Goal: Information Seeking & Learning: Find specific fact

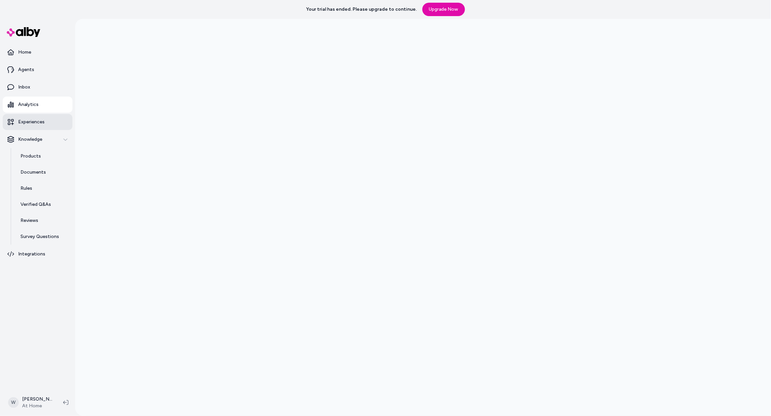
click at [39, 125] on p "Experiences" at bounding box center [31, 122] width 26 height 7
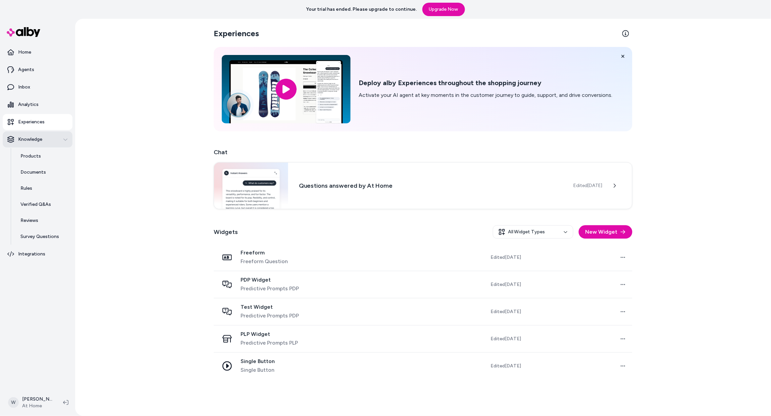
click at [36, 143] on p "Knowledge" at bounding box center [30, 139] width 24 height 7
click at [38, 143] on p "Knowledge" at bounding box center [30, 139] width 24 height 7
click at [37, 160] on p "Products" at bounding box center [30, 156] width 20 height 7
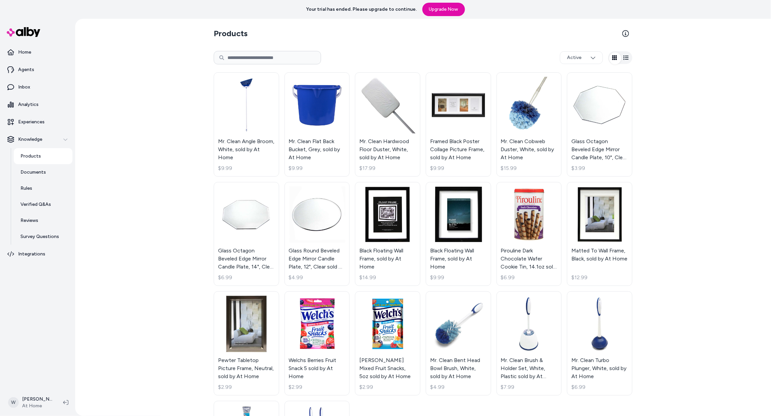
click at [225, 64] on input at bounding box center [267, 57] width 107 height 13
paste input "*********"
type input "*********"
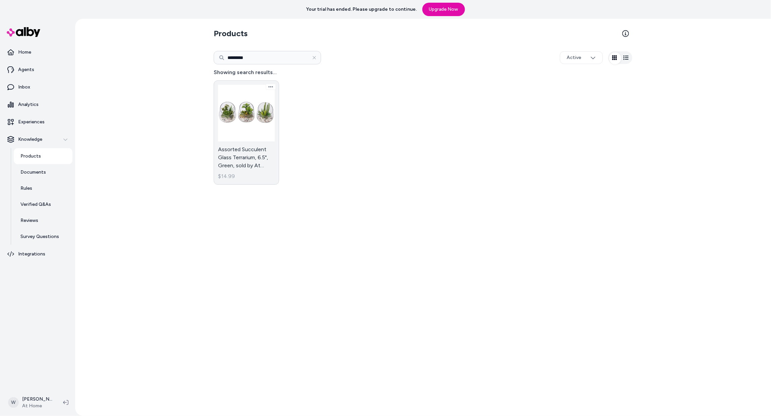
click at [237, 147] on link "Assorted Succulent Glass Terrarium, 6.5", Green, sold by At Home $14.99" at bounding box center [246, 132] width 65 height 104
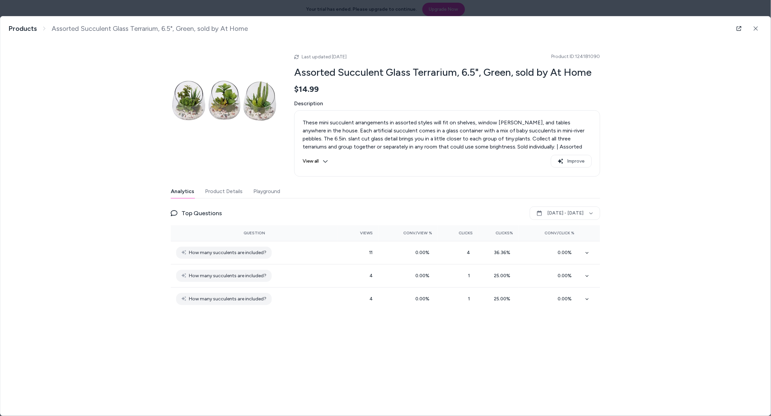
click at [323, 164] on icon at bounding box center [325, 161] width 5 height 5
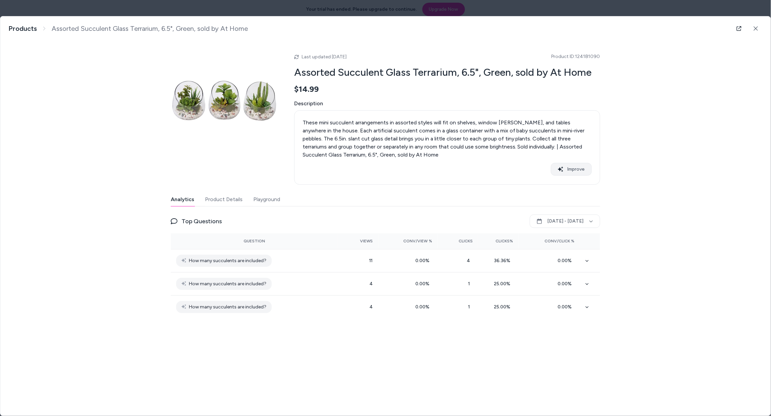
click at [591, 176] on button "Improve" at bounding box center [571, 169] width 41 height 13
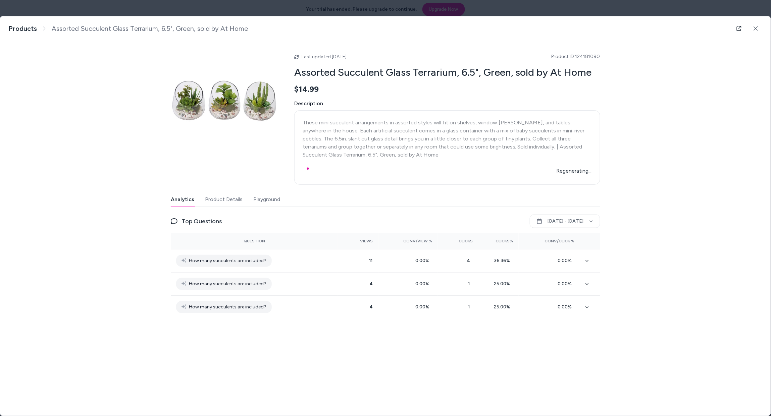
click at [640, 183] on div "Assorted Succulent Glass Terrarium, 6.5", Green, sold by At Home These mini suc…" at bounding box center [385, 172] width 770 height 313
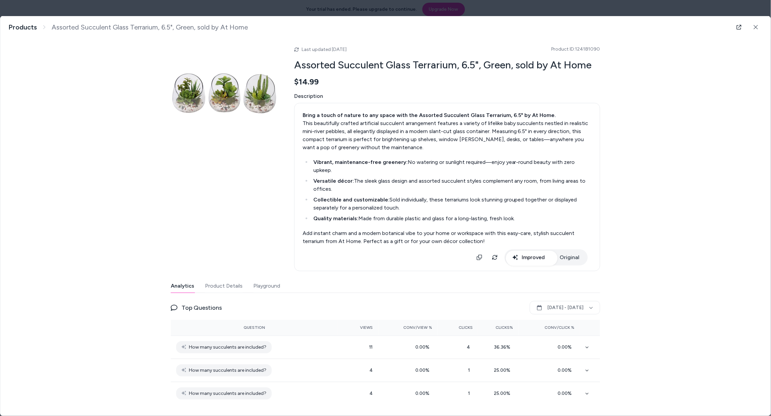
scroll to position [49, 0]
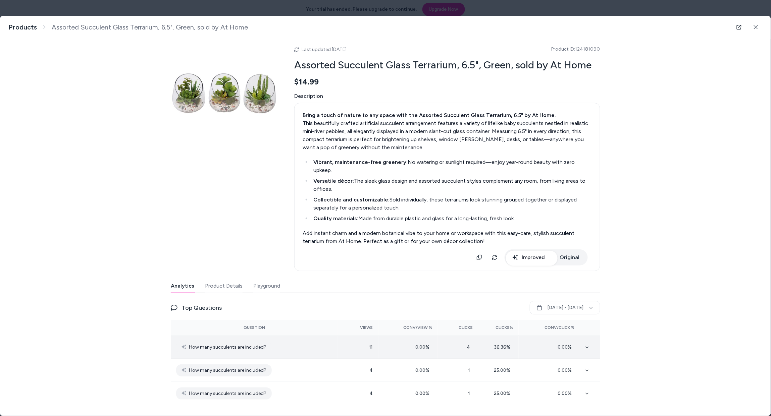
click at [221, 343] on span "How many succulents are included?" at bounding box center [227, 347] width 77 height 8
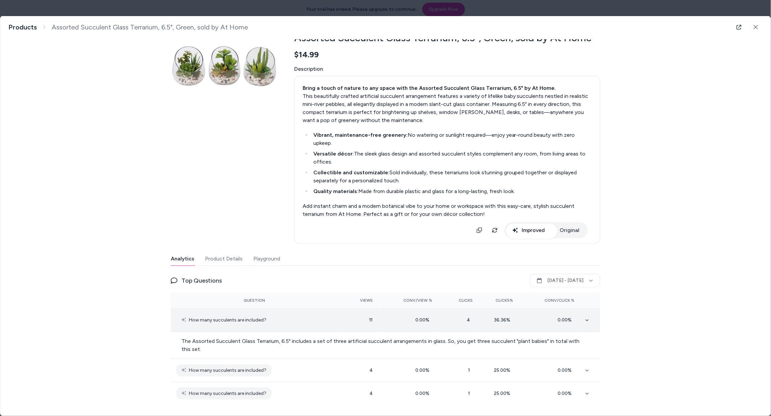
scroll to position [79, 0]
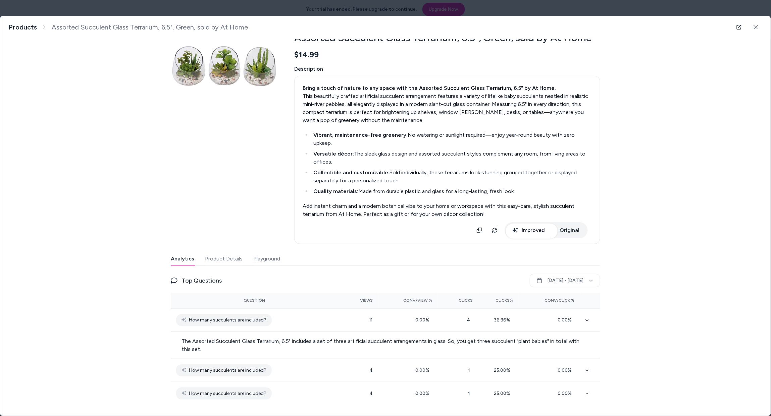
click at [291, 338] on p "The Assorted Succulent Glass Terrarium, 6.5" includes a set of three artificial…" at bounding box center [385, 345] width 408 height 16
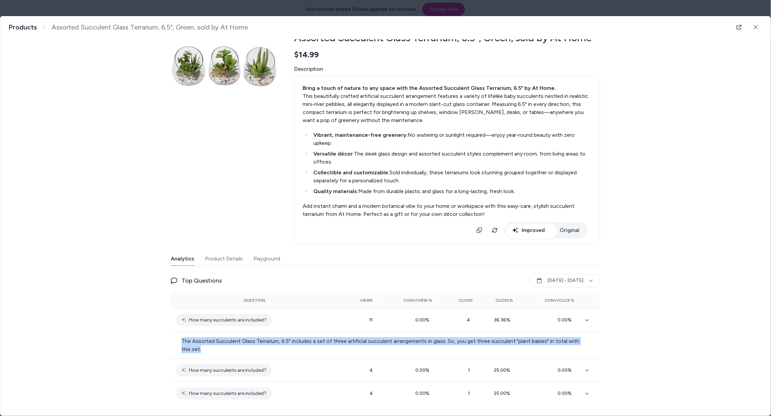
drag, startPoint x: 306, startPoint y: 342, endPoint x: 141, endPoint y: 330, distance: 165.1
click at [171, 332] on td "The Assorted Succulent Glass Terrarium, 6.5" includes a set of three artificial…" at bounding box center [385, 345] width 429 height 27
click at [272, 337] on p "The Assorted Succulent Glass Terrarium, 6.5" includes a set of three artificial…" at bounding box center [385, 345] width 408 height 16
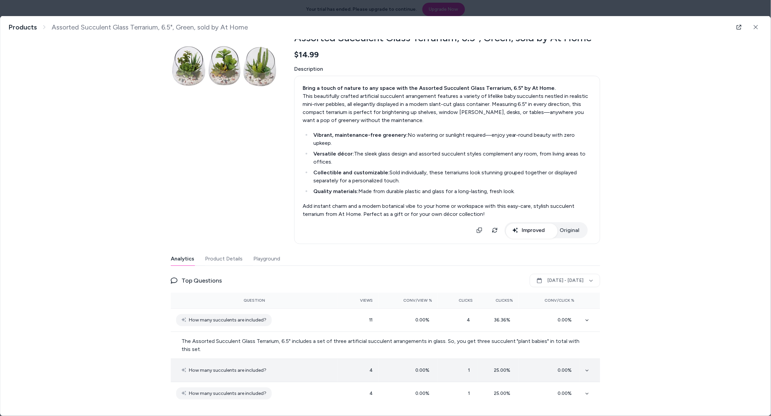
click at [288, 364] on td "How many succulents are included?" at bounding box center [254, 370] width 167 height 23
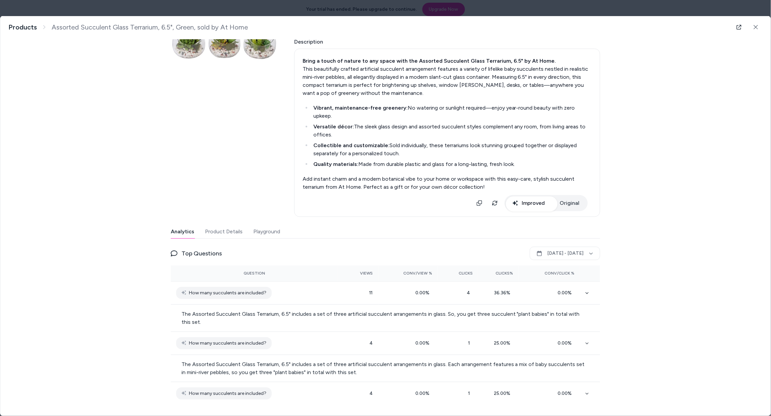
scroll to position [110, 0]
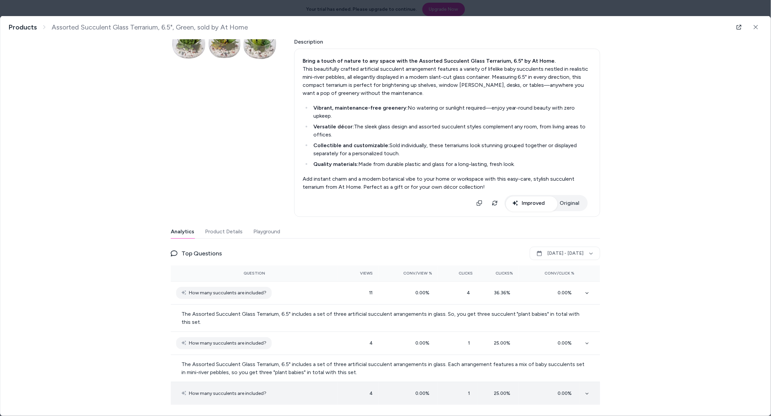
click at [286, 391] on td "How many succulents are included?" at bounding box center [254, 393] width 167 height 23
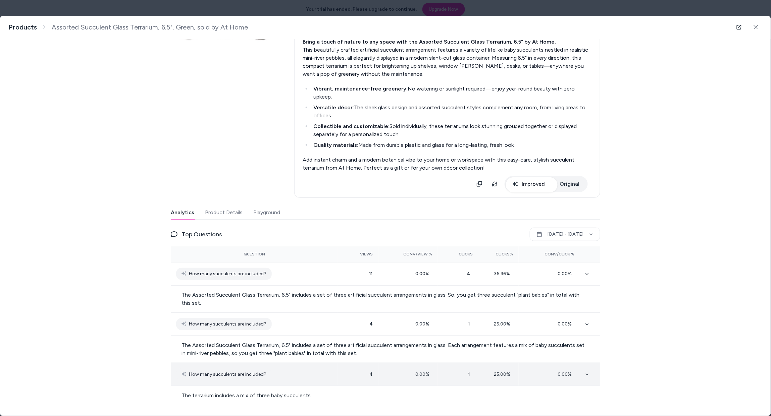
scroll to position [132, 0]
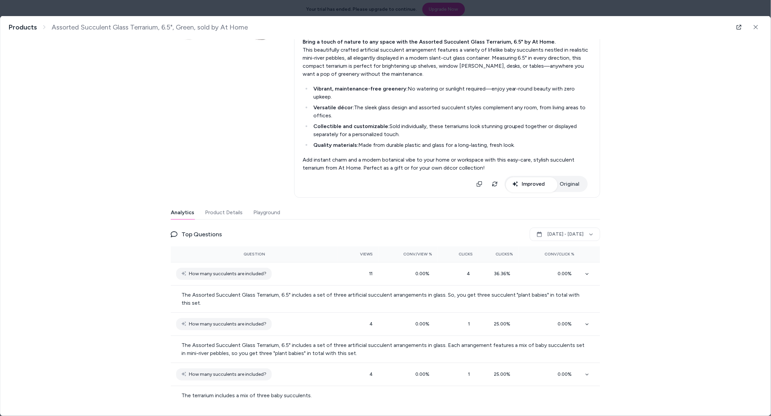
click at [205, 206] on button "Product Details" at bounding box center [224, 212] width 38 height 13
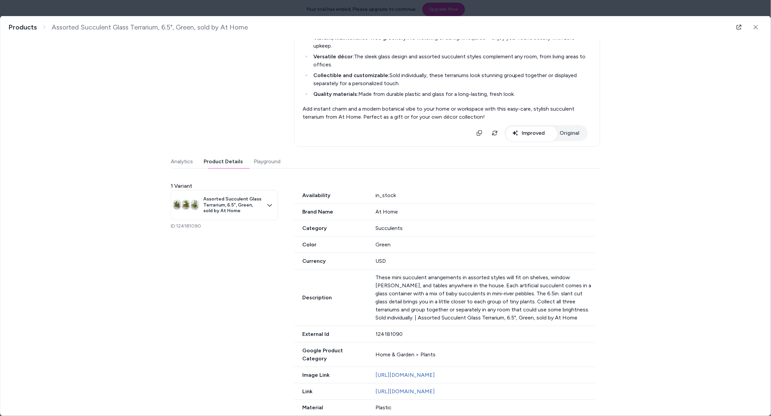
click at [423, 322] on p "These mini succulent arrangements in assorted styles will fit on shelves, windo…" at bounding box center [485, 298] width 219 height 48
click at [463, 322] on p "These mini succulent arrangements in assorted styles will fit on shelves, windo…" at bounding box center [485, 298] width 219 height 48
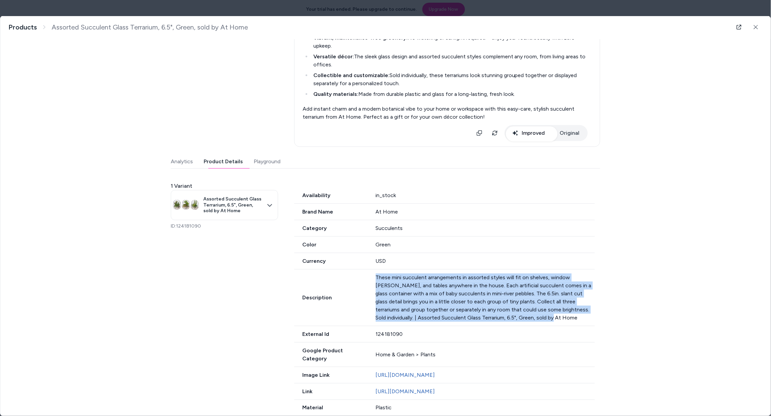
drag, startPoint x: 529, startPoint y: 363, endPoint x: 366, endPoint y: 320, distance: 168.4
click at [366, 320] on div "Description These mini succulent arrangements in assorted styles will fit on sh…" at bounding box center [444, 298] width 300 height 57
click at [471, 322] on p "These mini succulent arrangements in assorted styles will fit on shelves, windo…" at bounding box center [485, 298] width 219 height 48
drag, startPoint x: 527, startPoint y: 364, endPoint x: 374, endPoint y: 318, distance: 160.5
click at [376, 318] on p "These mini succulent arrangements in assorted styles will fit on shelves, windo…" at bounding box center [485, 298] width 219 height 48
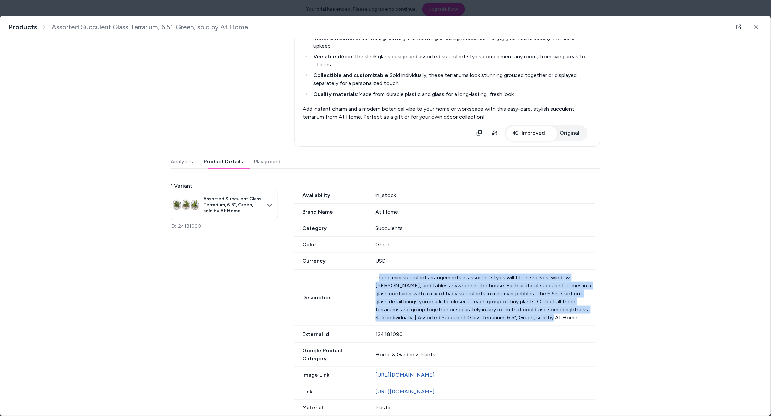
click at [485, 322] on p "These mini succulent arrangements in assorted styles will fit on shelves, windo…" at bounding box center [485, 298] width 219 height 48
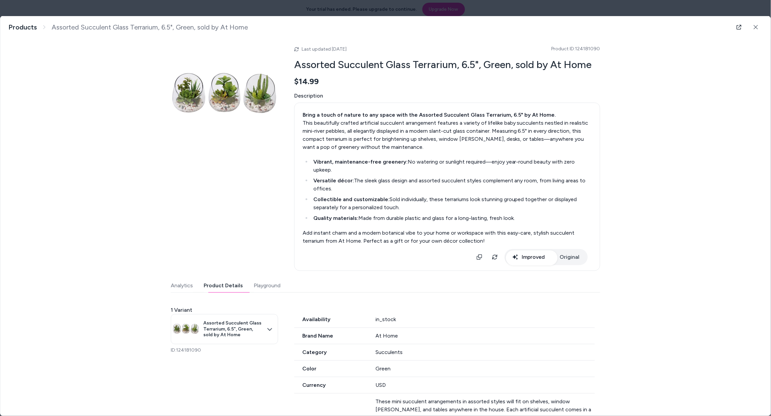
scroll to position [0, 0]
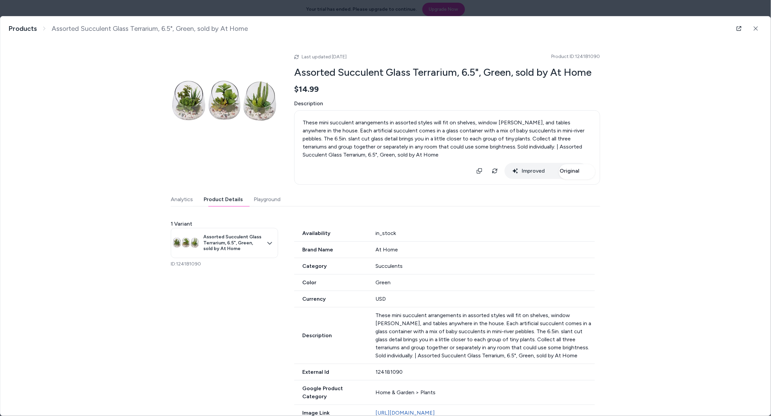
click at [589, 287] on div "Last updated [DATE] Product ID: 124181090 Assorted Succulent Glass Terrarium, 6…" at bounding box center [385, 312] width 429 height 542
click at [255, 272] on body "Your trial has ended. Please upgrade to continue. Upgrade Now Home Agents Inbox…" at bounding box center [385, 208] width 771 height 416
click at [255, 272] on div at bounding box center [385, 208] width 771 height 416
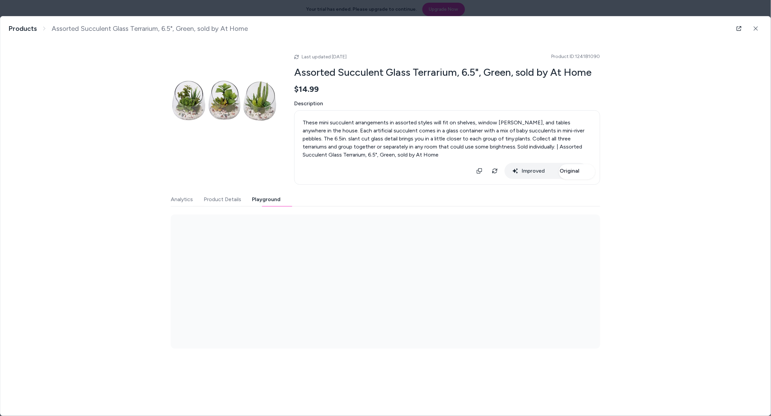
click at [252, 206] on button "Playground" at bounding box center [266, 199] width 29 height 13
click at [204, 206] on button "Product Details" at bounding box center [223, 199] width 38 height 13
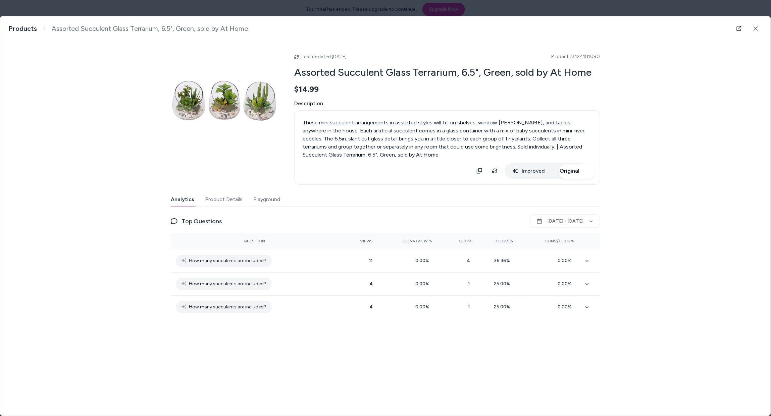
click at [171, 206] on button "Analytics" at bounding box center [182, 199] width 23 height 13
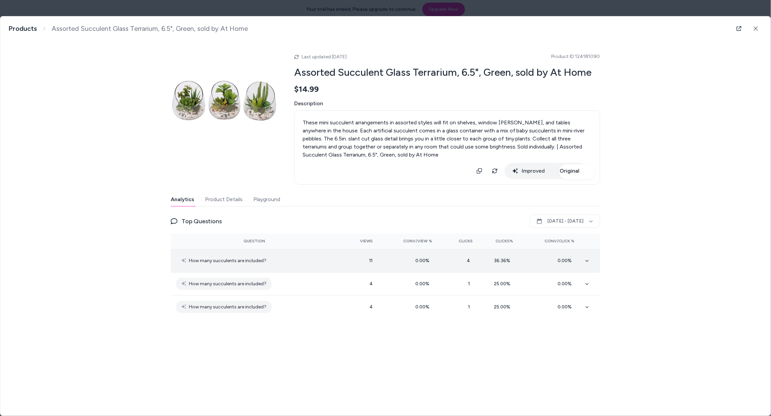
click at [600, 273] on td at bounding box center [590, 260] width 20 height 23
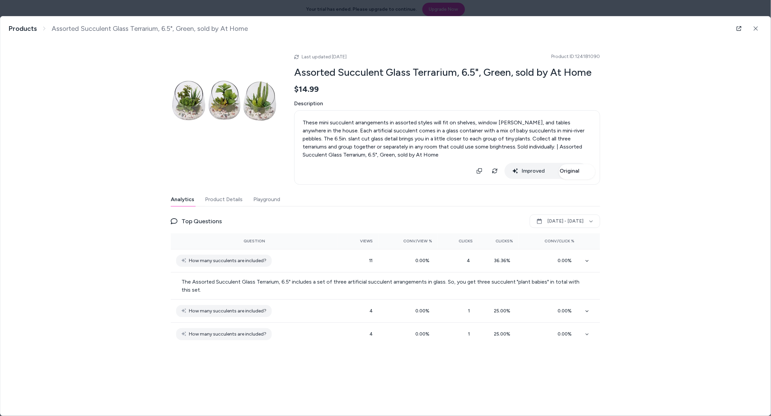
click at [600, 60] on span "Product ID: 124181090" at bounding box center [575, 56] width 49 height 7
copy span "124181090"
